Goal: Communication & Community: Connect with others

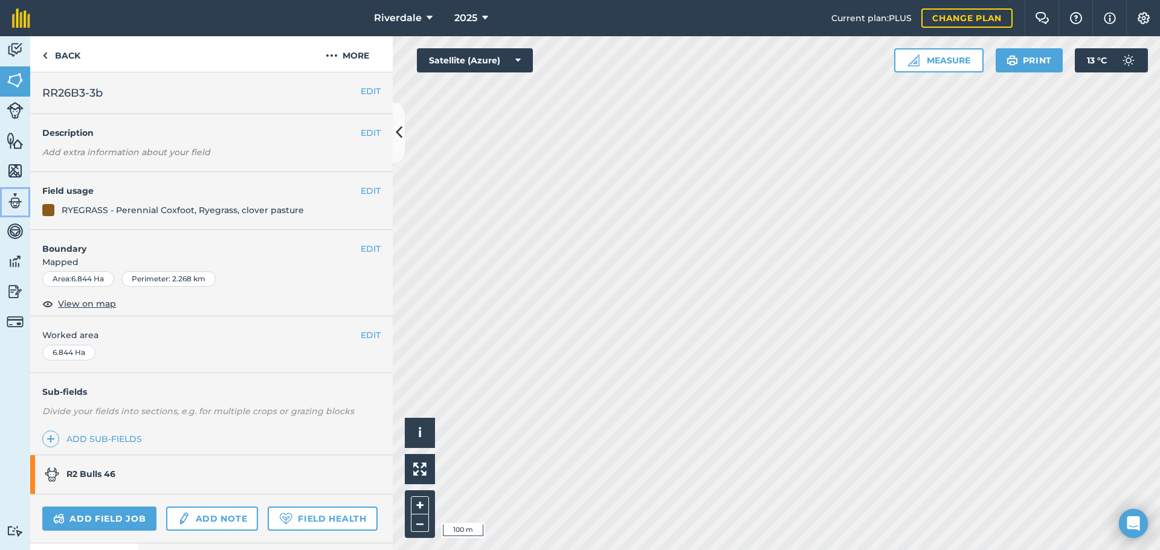
click at [13, 201] on img at bounding box center [15, 201] width 17 height 18
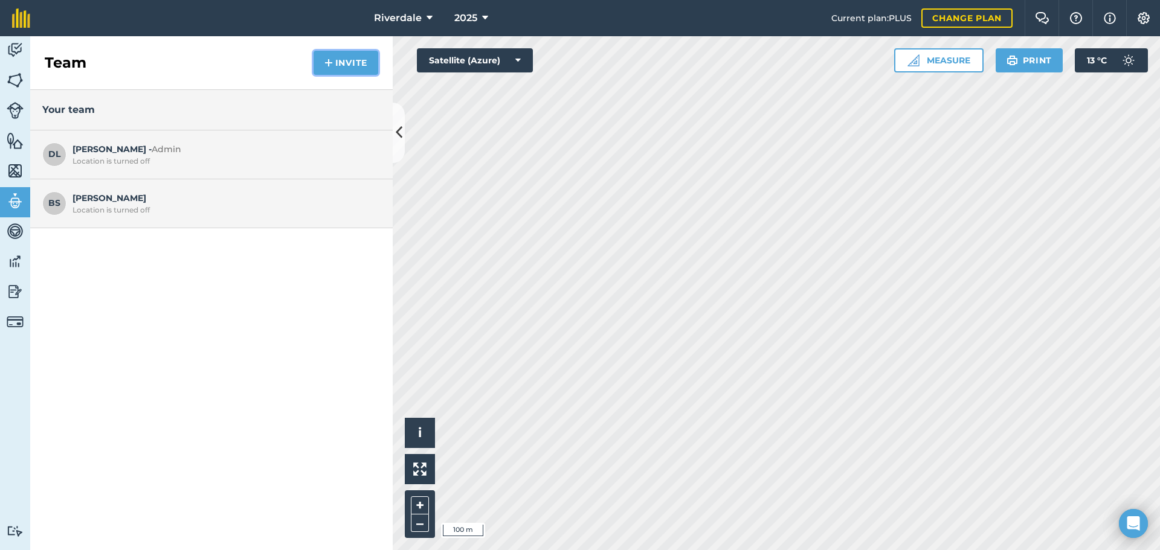
click at [350, 62] on button "Invite" at bounding box center [346, 63] width 65 height 24
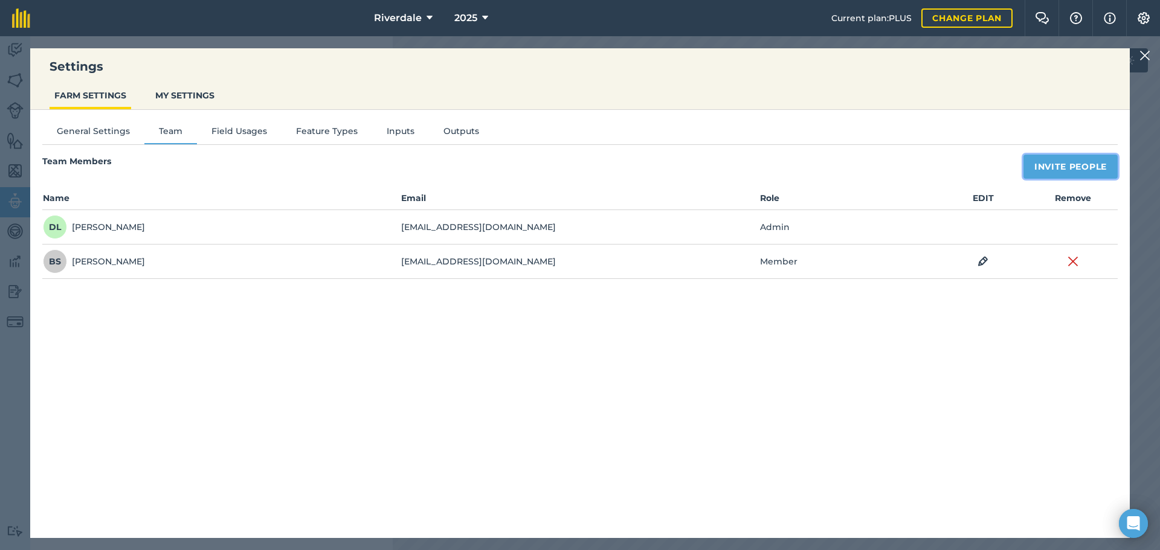
click at [1071, 167] on button "Invite People" at bounding box center [1070, 167] width 94 height 24
select select "MEMBER"
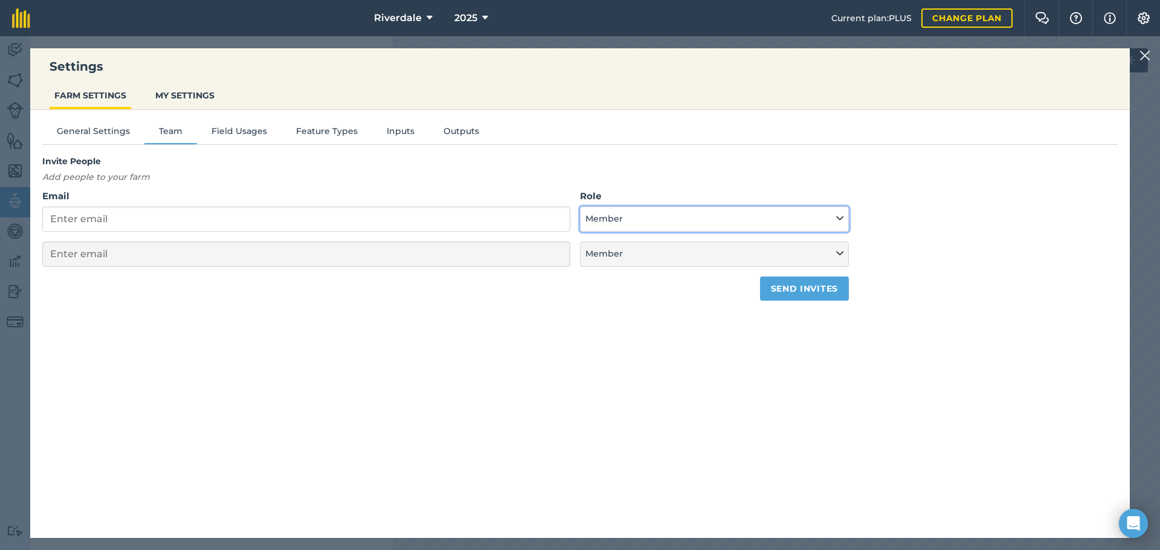
click at [840, 219] on icon at bounding box center [839, 218] width 7 height 13
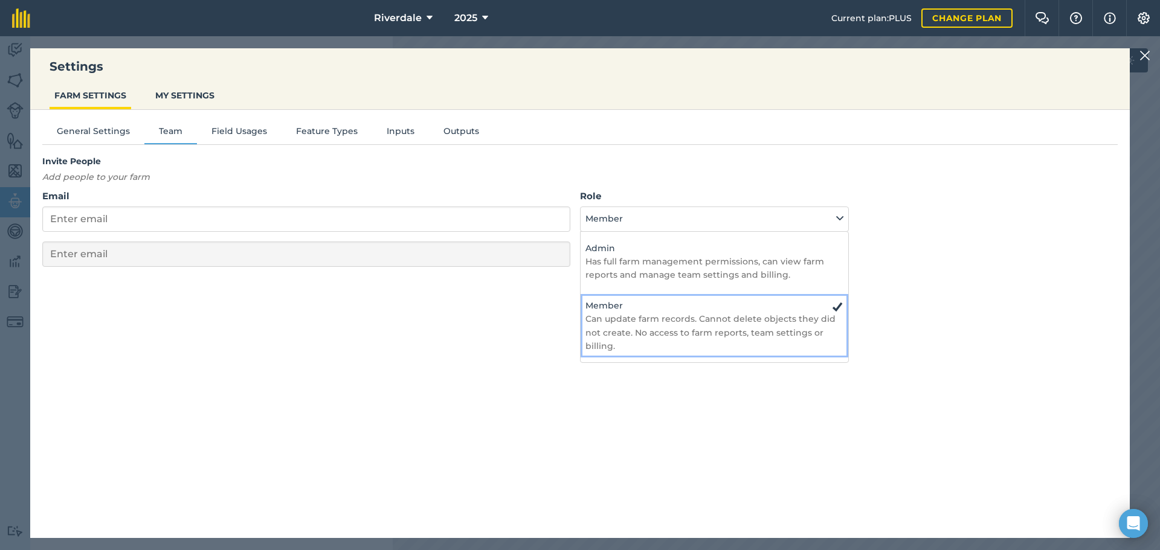
click at [605, 303] on h4 "Member" at bounding box center [714, 305] width 258 height 13
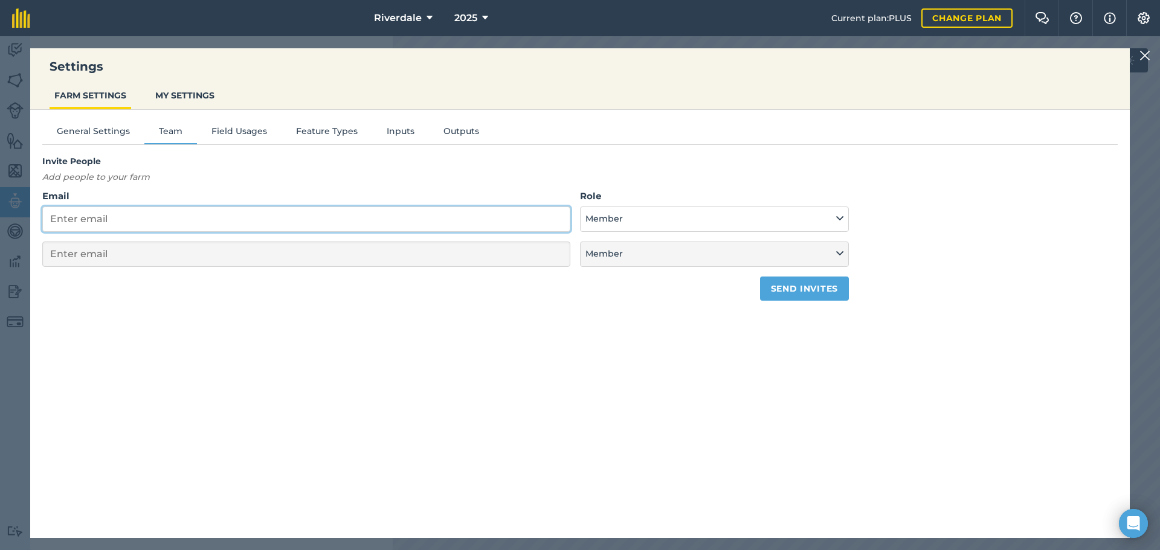
click at [65, 220] on input "Email" at bounding box center [306, 219] width 528 height 25
type input "n"
select select "MEMBER"
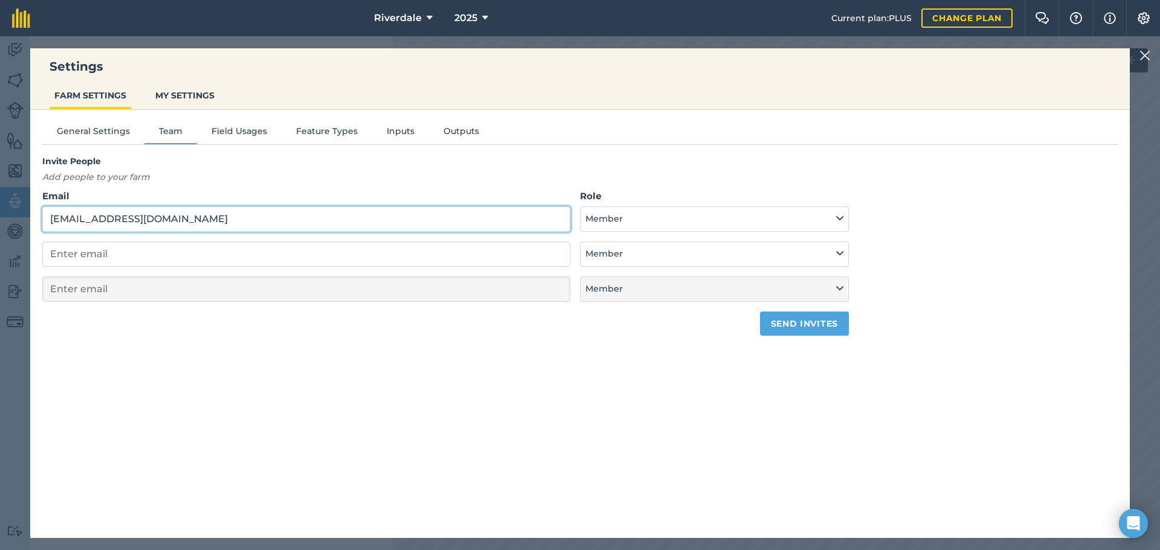
type input "[EMAIL_ADDRESS][DOMAIN_NAME]"
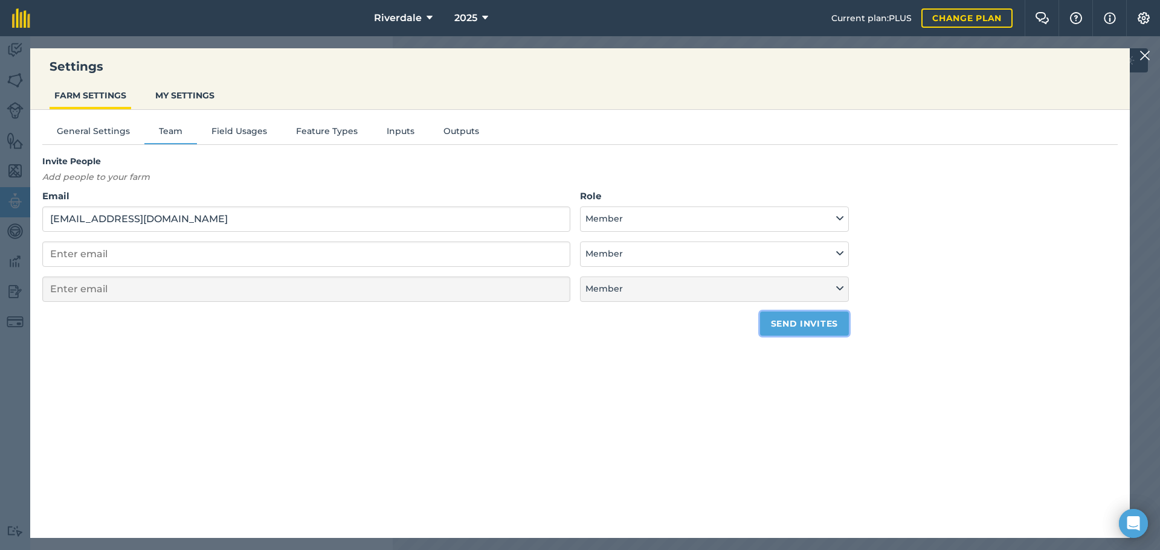
click at [799, 323] on button "Send invites" at bounding box center [804, 324] width 89 height 24
